Goal: Task Accomplishment & Management: Use online tool/utility

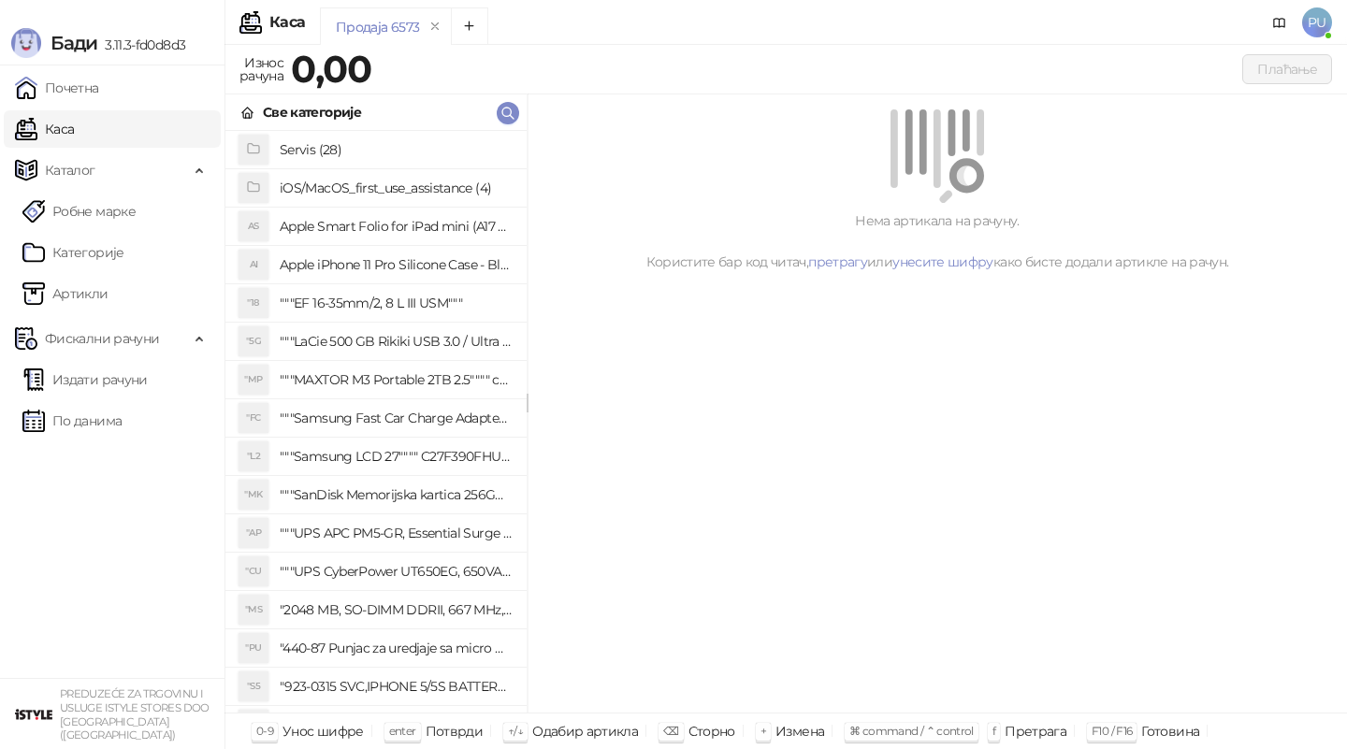
click at [74, 132] on link "Каса" at bounding box center [44, 128] width 59 height 37
click at [124, 181] on span "Каталог" at bounding box center [102, 170] width 174 height 37
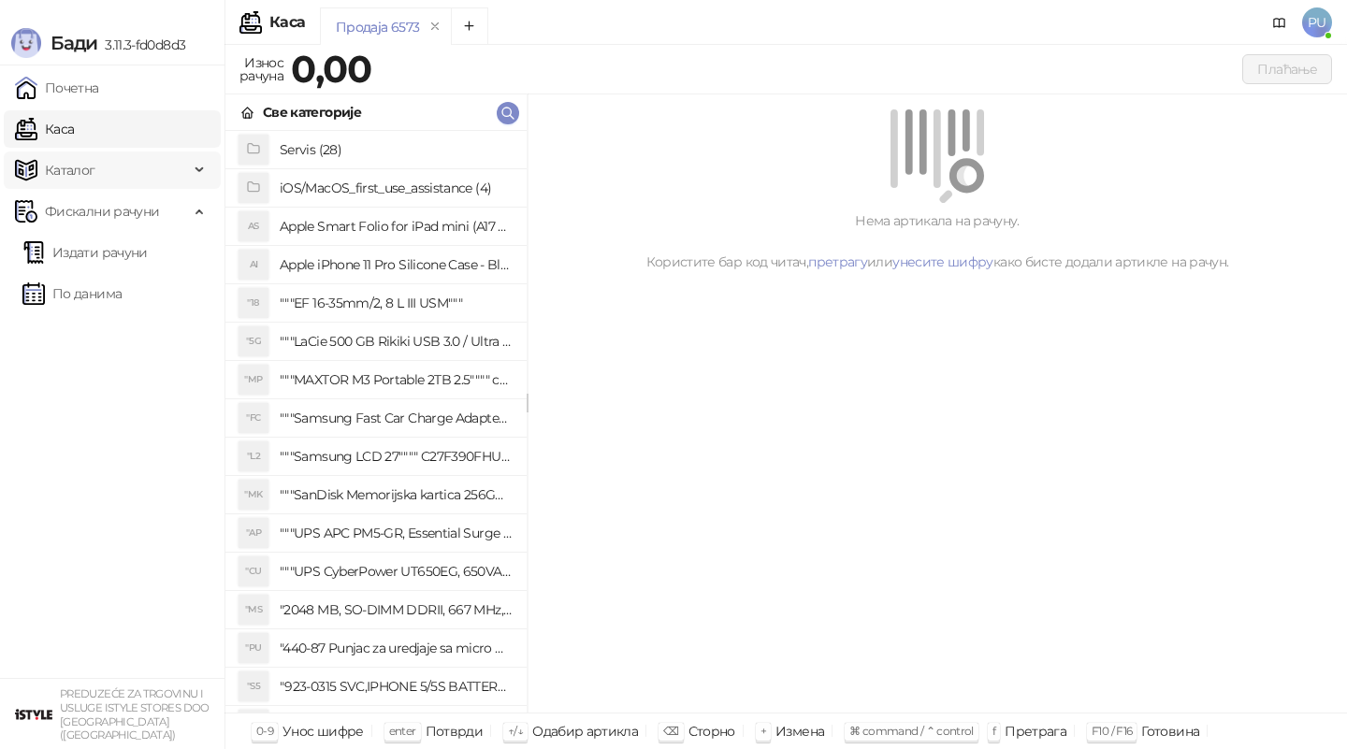
click at [124, 181] on span "Каталог" at bounding box center [102, 170] width 174 height 37
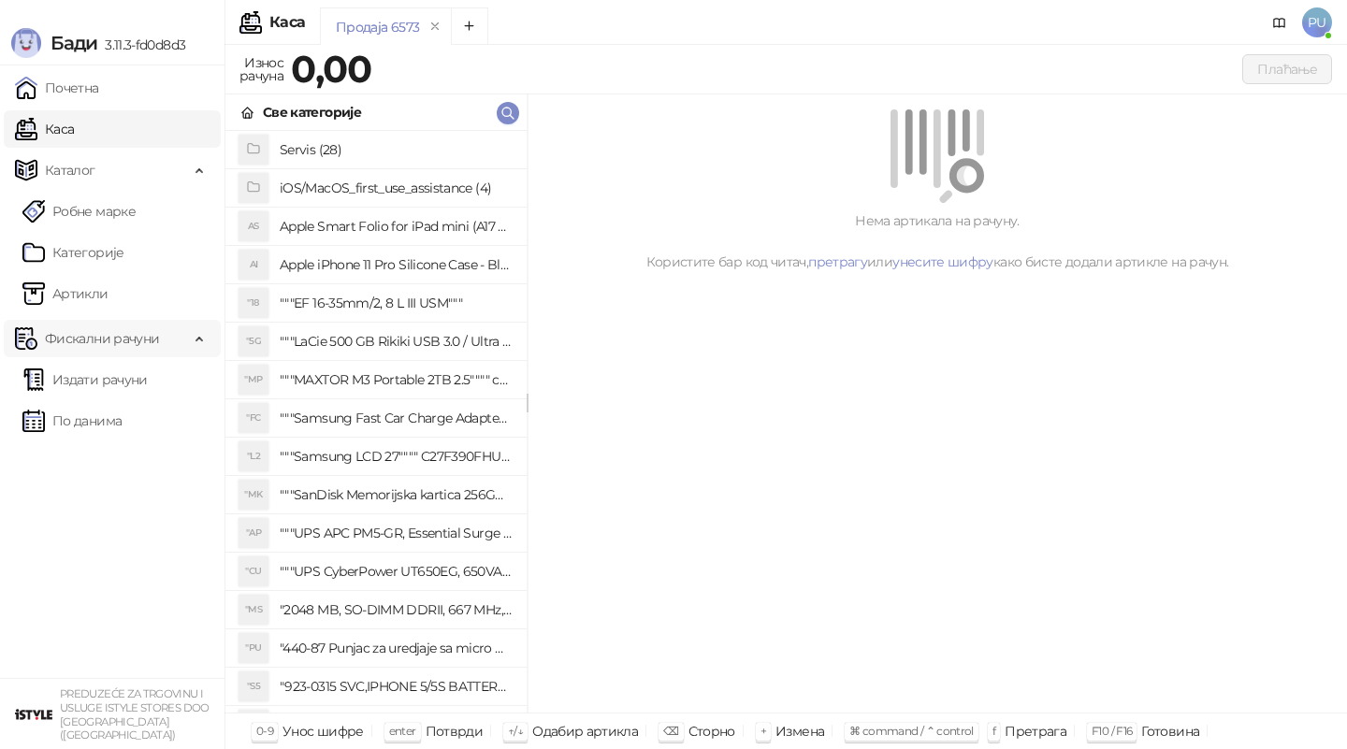
click at [96, 344] on span "Фискални рачуни" at bounding box center [102, 338] width 114 height 37
click at [96, 343] on span "Фискални рачуни" at bounding box center [102, 338] width 114 height 37
click at [93, 385] on link "Издати рачуни" at bounding box center [84, 379] width 125 height 37
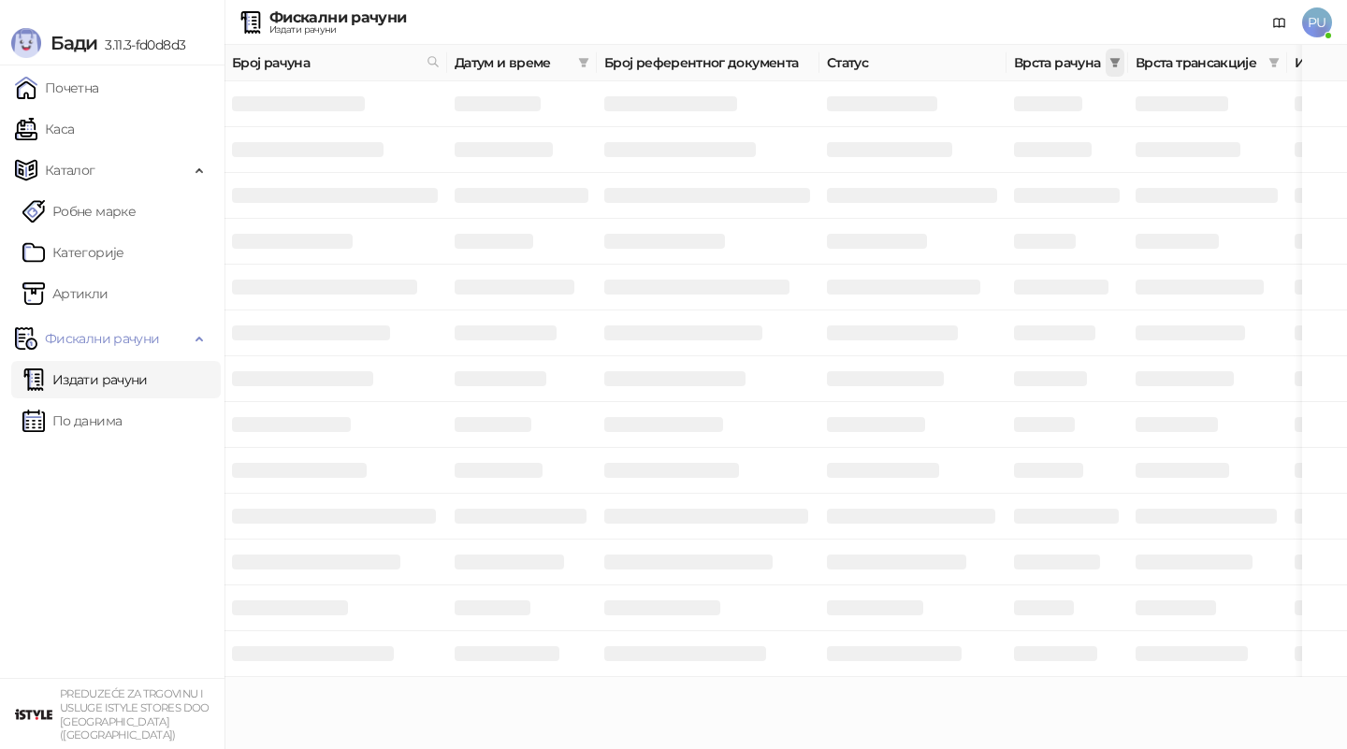
click at [1119, 60] on icon "filter" at bounding box center [1114, 62] width 11 height 11
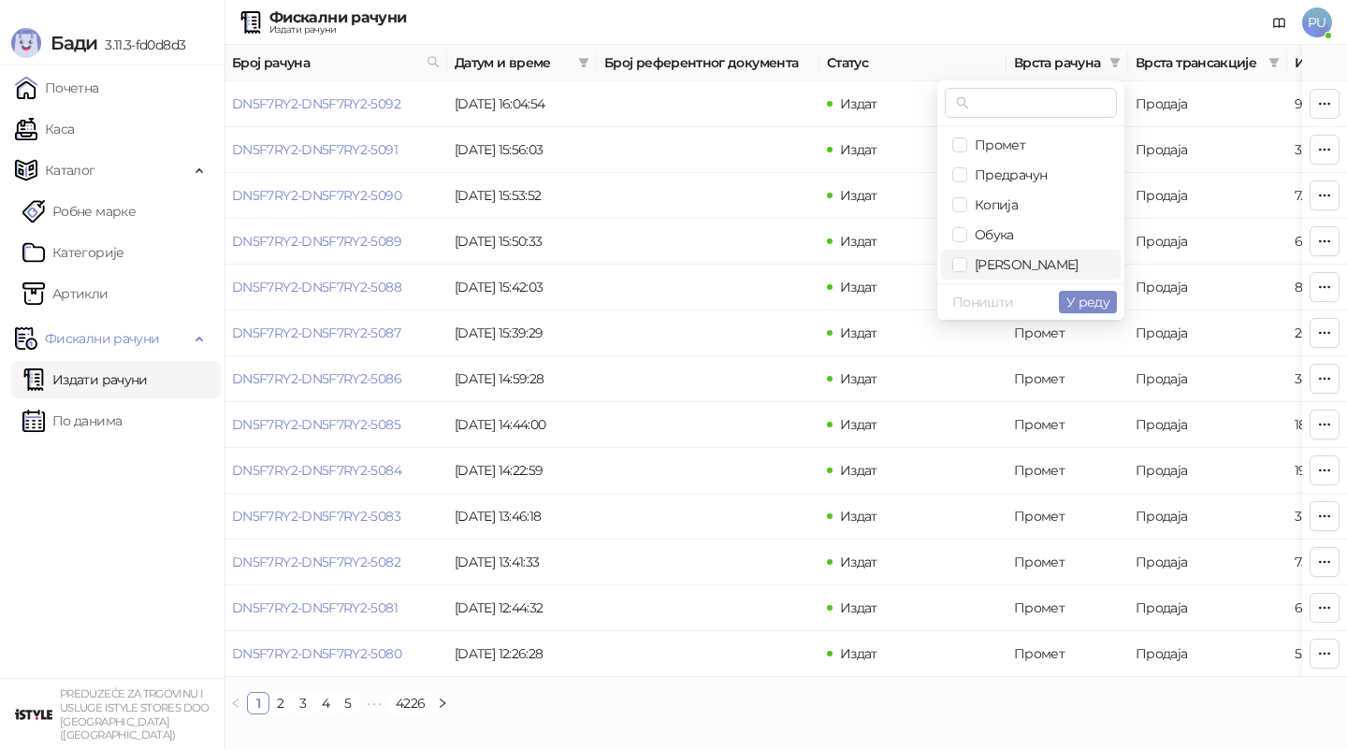
click at [988, 257] on span "[PERSON_NAME]" at bounding box center [1022, 264] width 111 height 17
click at [1089, 303] on span "У реду" at bounding box center [1087, 302] width 43 height 17
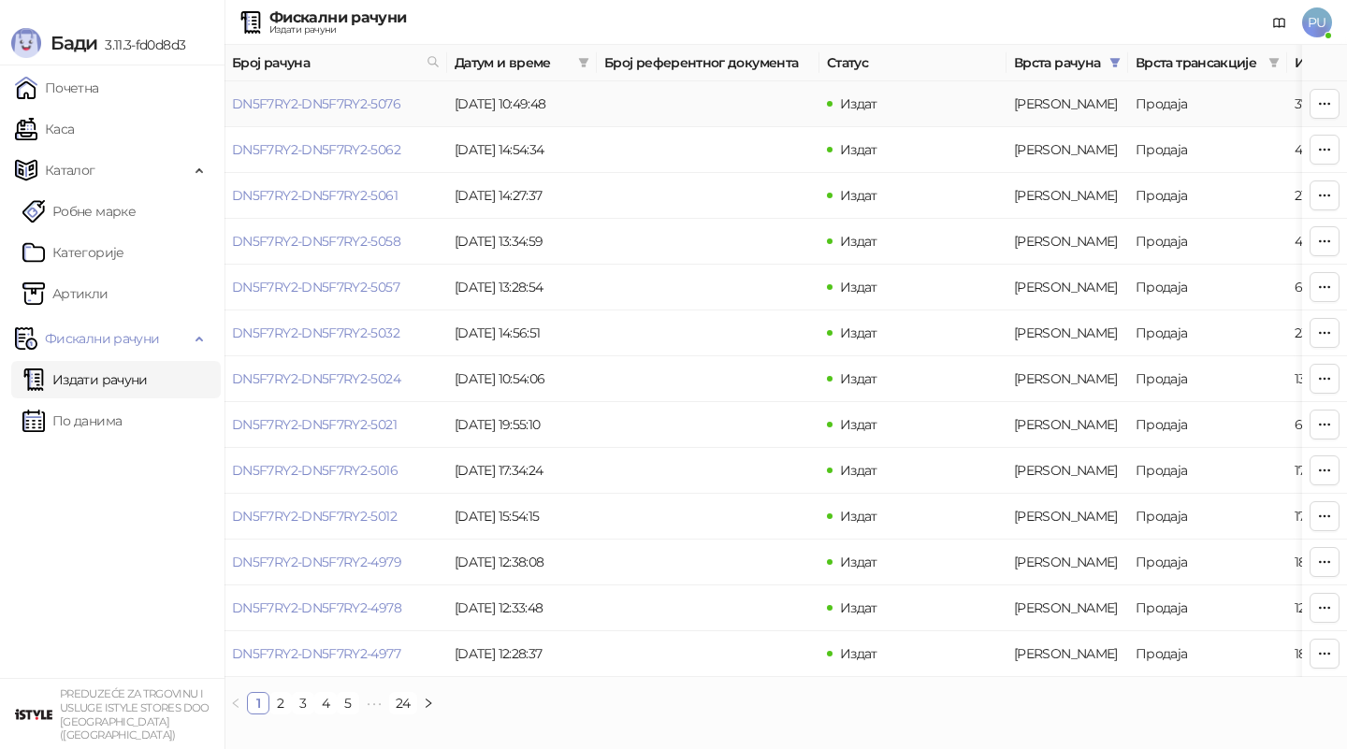
click at [314, 94] on td "DN5F7RY2-DN5F7RY2-5076" at bounding box center [335, 104] width 223 height 46
click at [312, 98] on link "DN5F7RY2-DN5F7RY2-5076" at bounding box center [316, 103] width 168 height 17
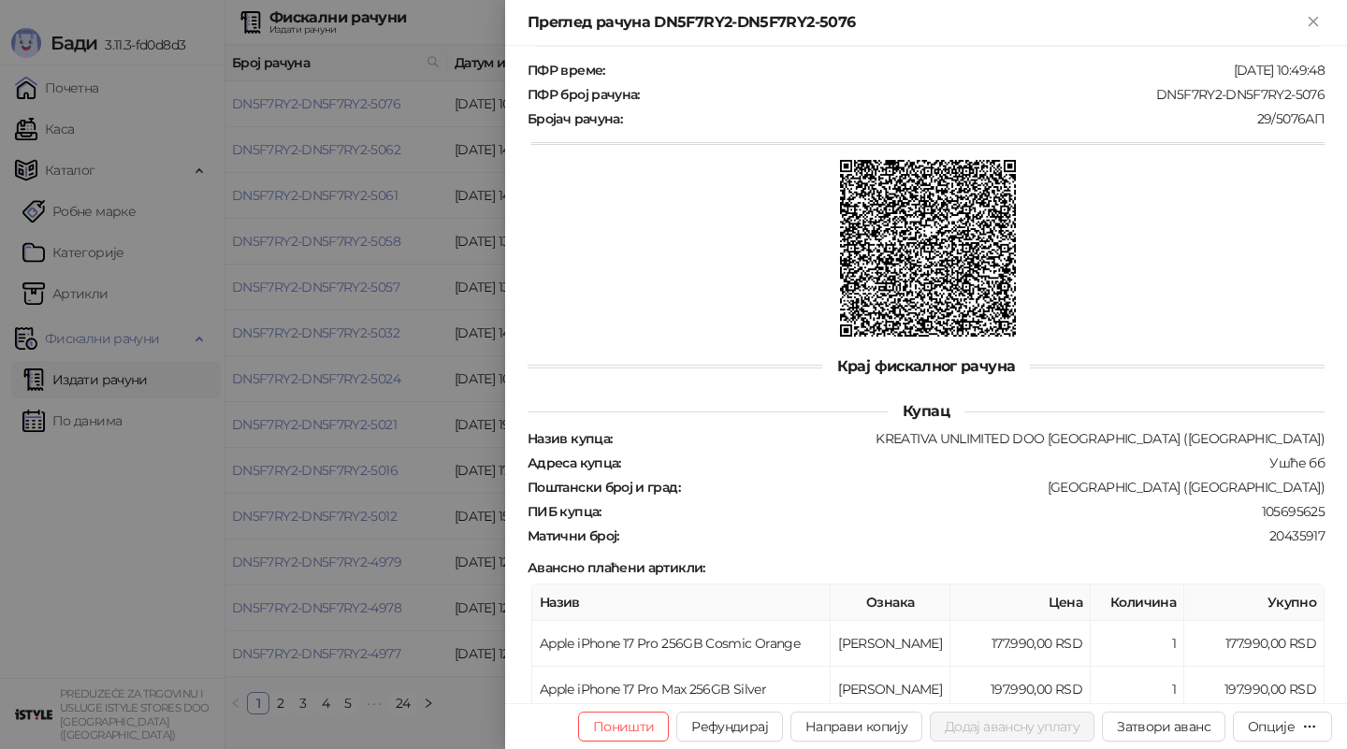
scroll to position [668, 0]
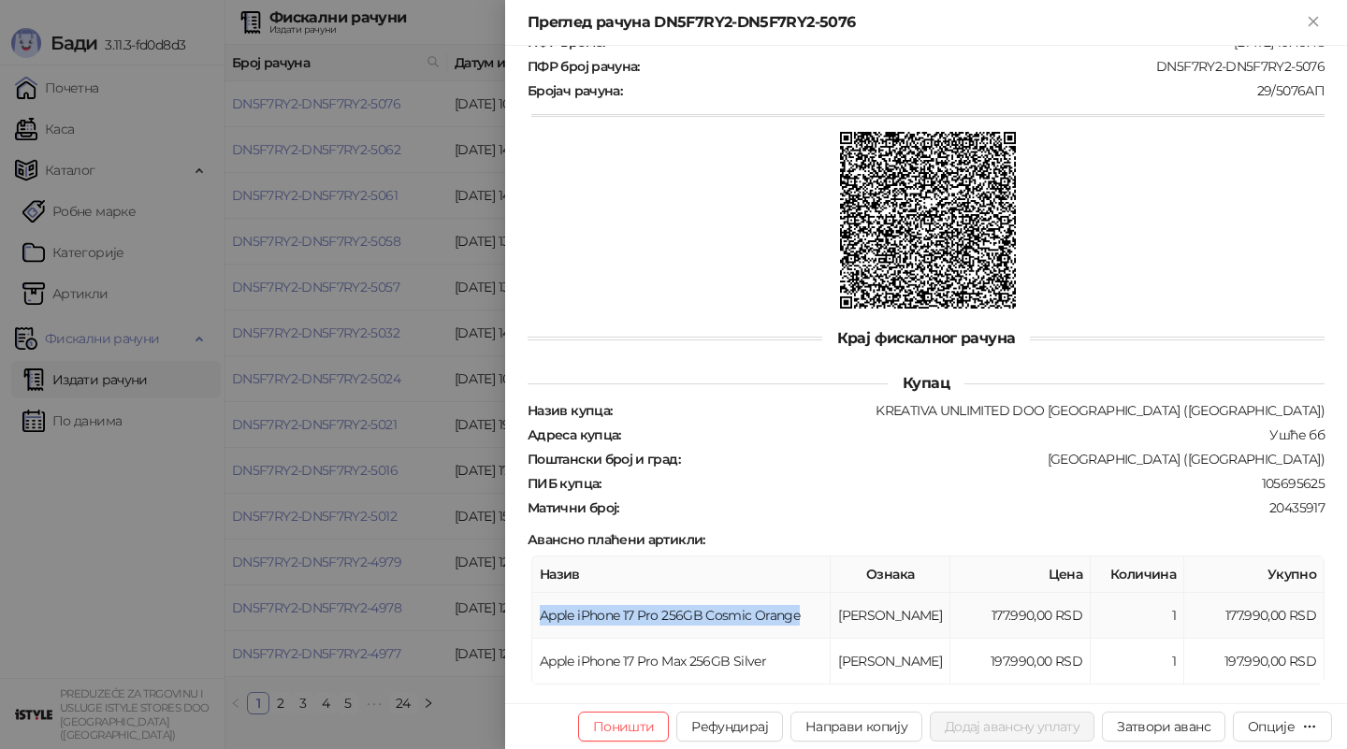
drag, startPoint x: 540, startPoint y: 601, endPoint x: 800, endPoint y: 601, distance: 260.0
click at [800, 601] on td "Apple iPhone 17 Pro 256GB Cosmic Orange" at bounding box center [681, 616] width 298 height 46
copy td "Apple iPhone 17 Pro 256GB Cosmic Orange"
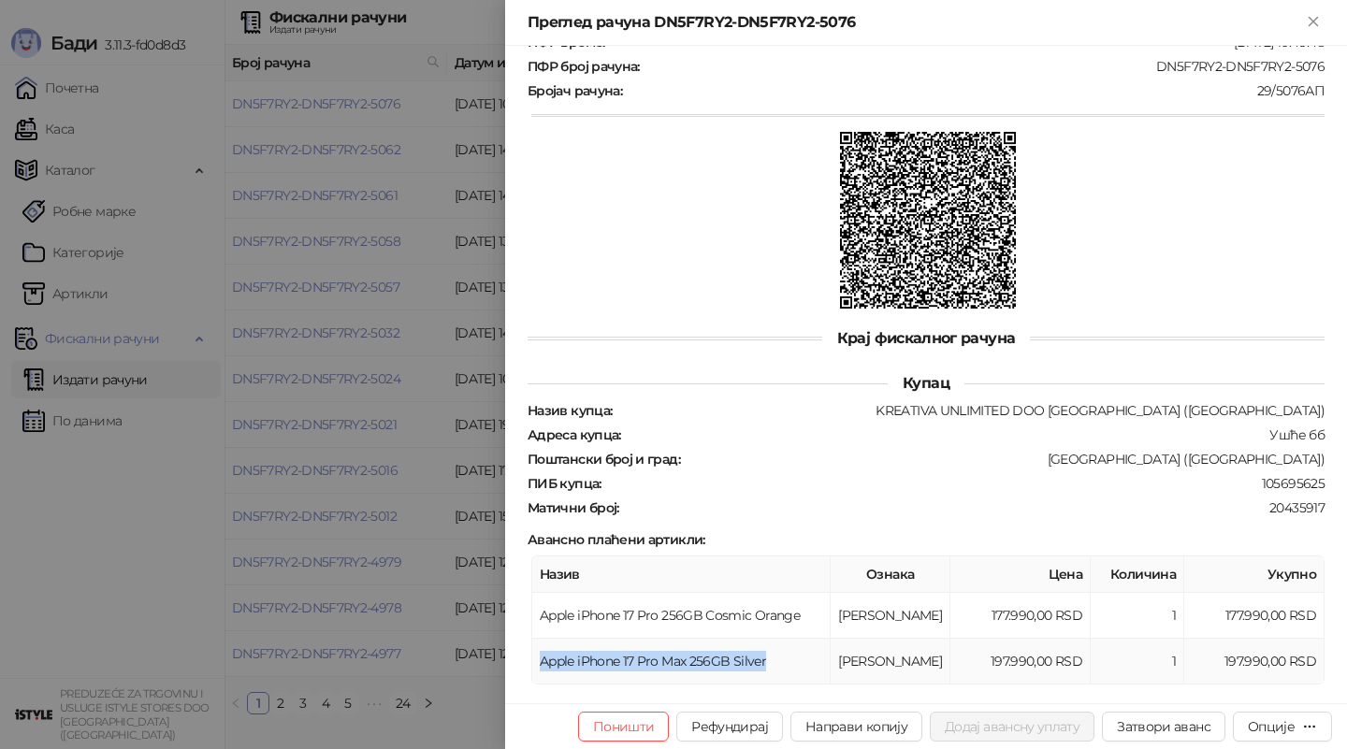
drag, startPoint x: 543, startPoint y: 648, endPoint x: 768, endPoint y: 652, distance: 225.5
click at [768, 652] on td "Apple iPhone 17 Pro Max 256GB Silver" at bounding box center [681, 662] width 298 height 46
copy td "Apple iPhone 17 Pro Max 256GB Silver"
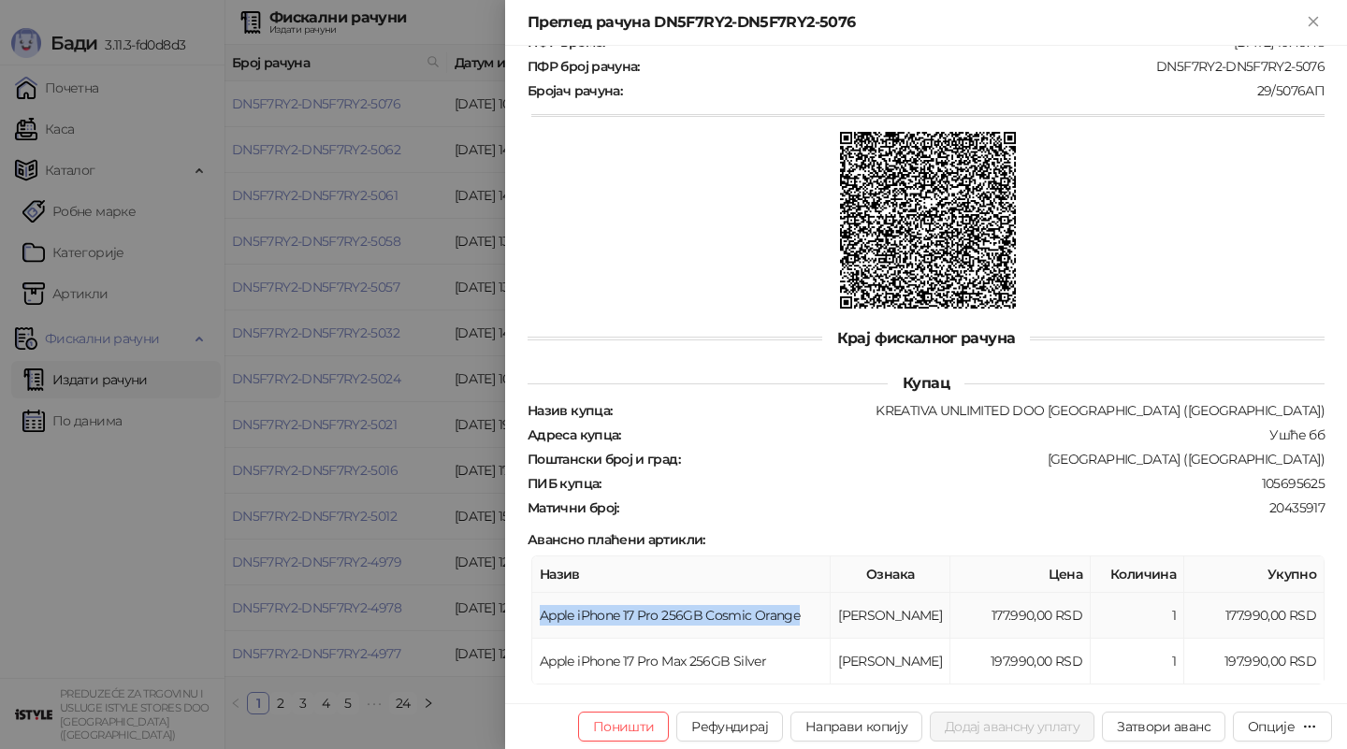
drag, startPoint x: 535, startPoint y: 598, endPoint x: 837, endPoint y: 607, distance: 302.3
click at [831, 607] on td "Apple iPhone 17 Pro 256GB Cosmic Orange" at bounding box center [681, 616] width 298 height 46
copy td "Apple iPhone 17 Pro 256GB Cosmic Orange"
